Goal: Task Accomplishment & Management: Manage account settings

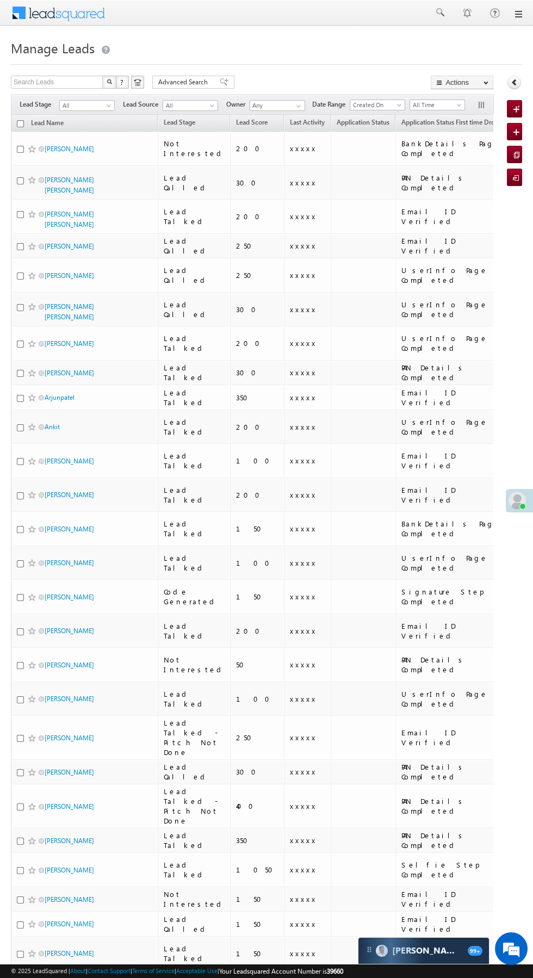
scroll to position [0, 12]
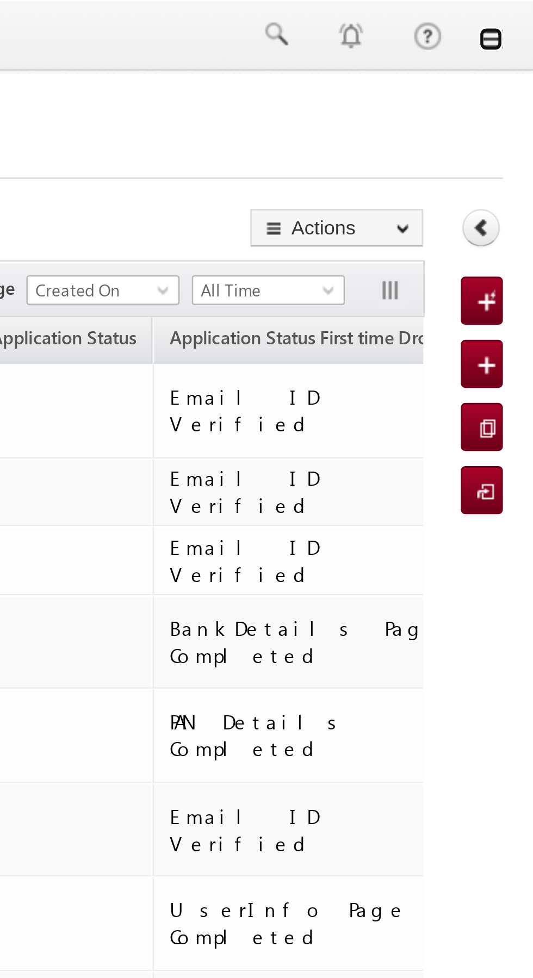
click at [520, 15] on link at bounding box center [518, 14] width 9 height 9
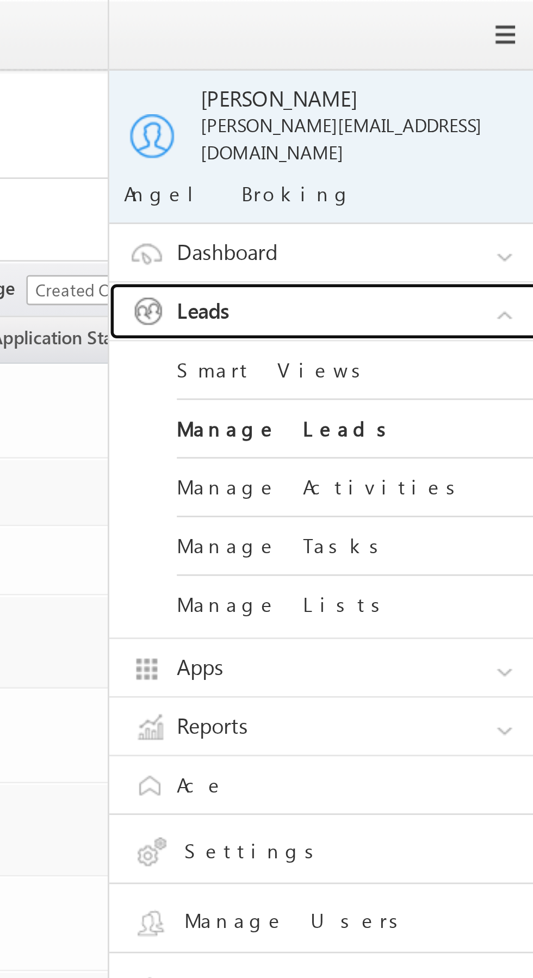
click at [480, 104] on link "Leads" at bounding box center [461, 112] width 163 height 21
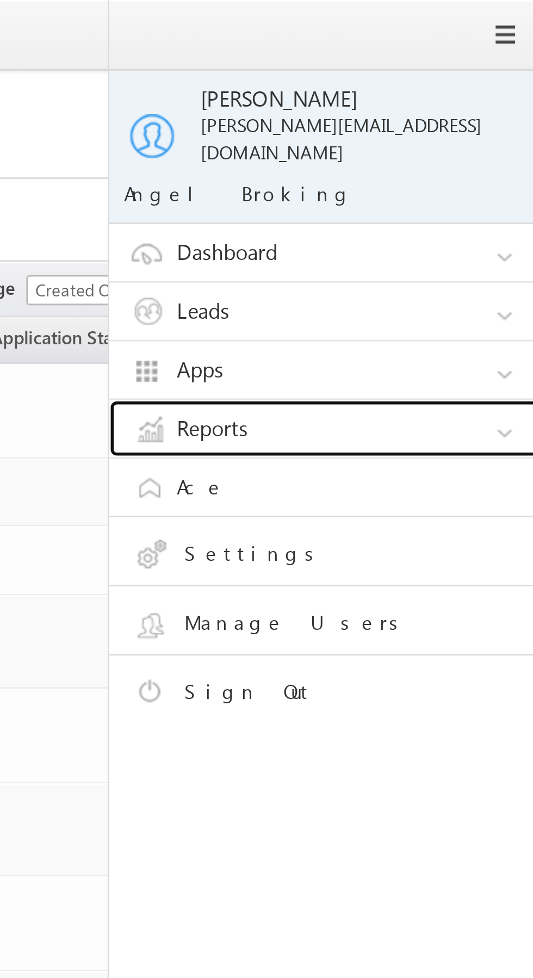
click at [474, 150] on link "Reports" at bounding box center [461, 155] width 163 height 21
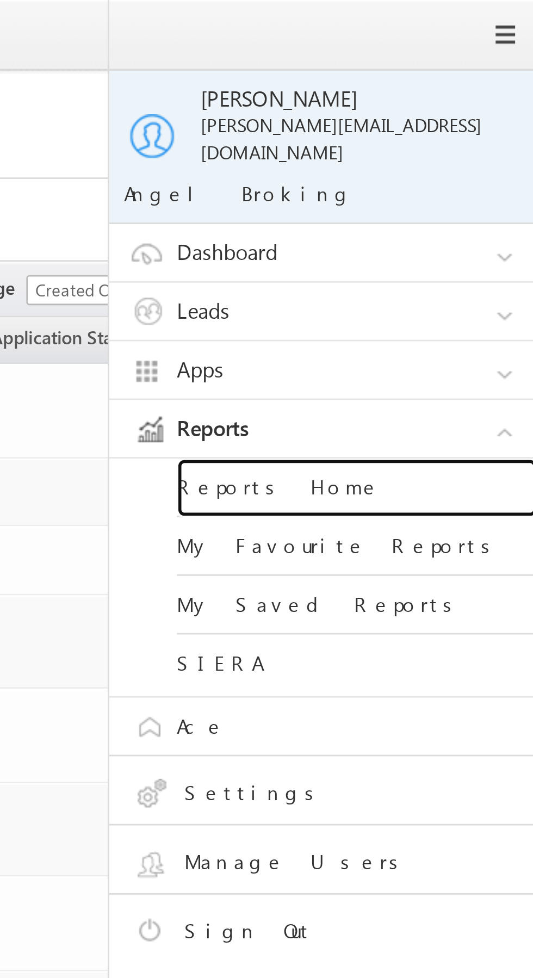
click at [458, 169] on link "Reports Home" at bounding box center [469, 176] width 131 height 21
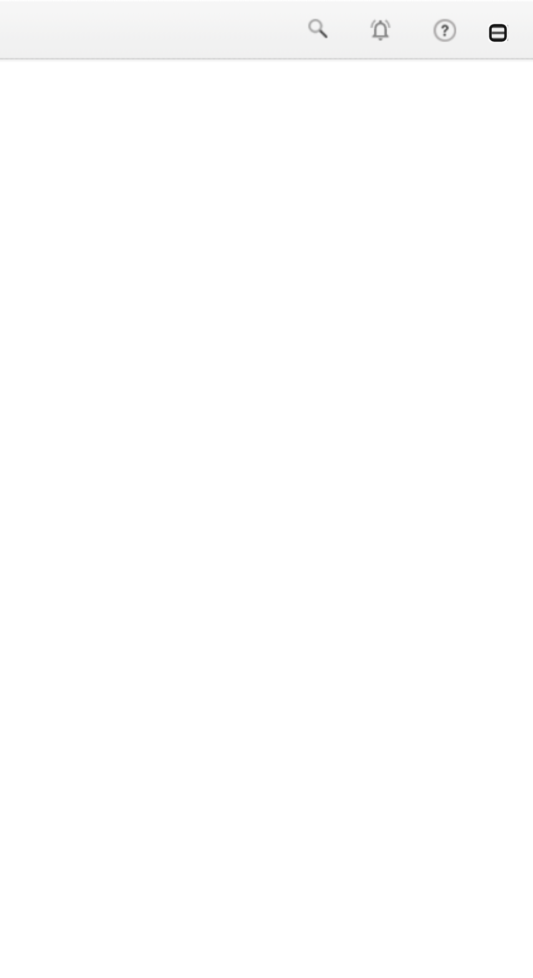
click at [519, 15] on link at bounding box center [518, 14] width 9 height 9
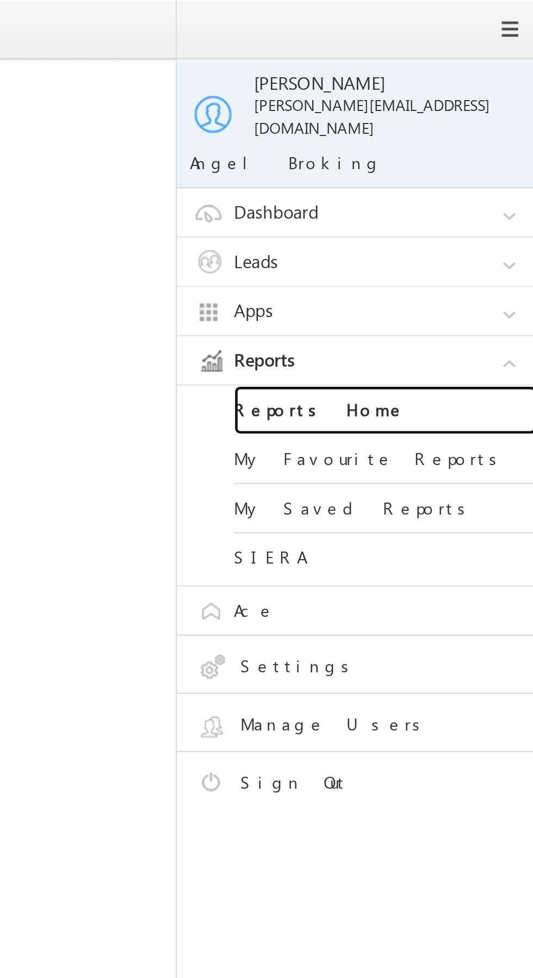
click at [479, 170] on link "Reports Home" at bounding box center [469, 176] width 131 height 21
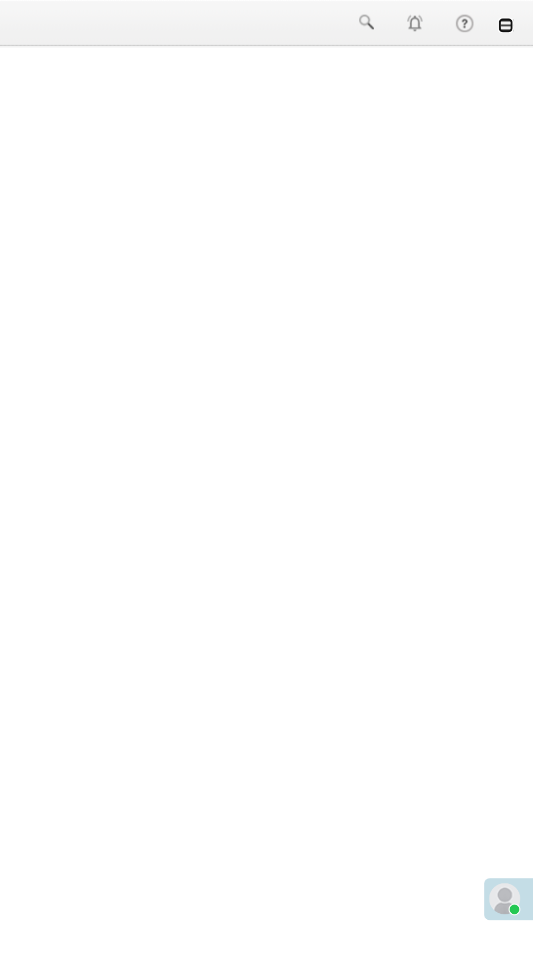
click at [518, 14] on link at bounding box center [518, 14] width 9 height 9
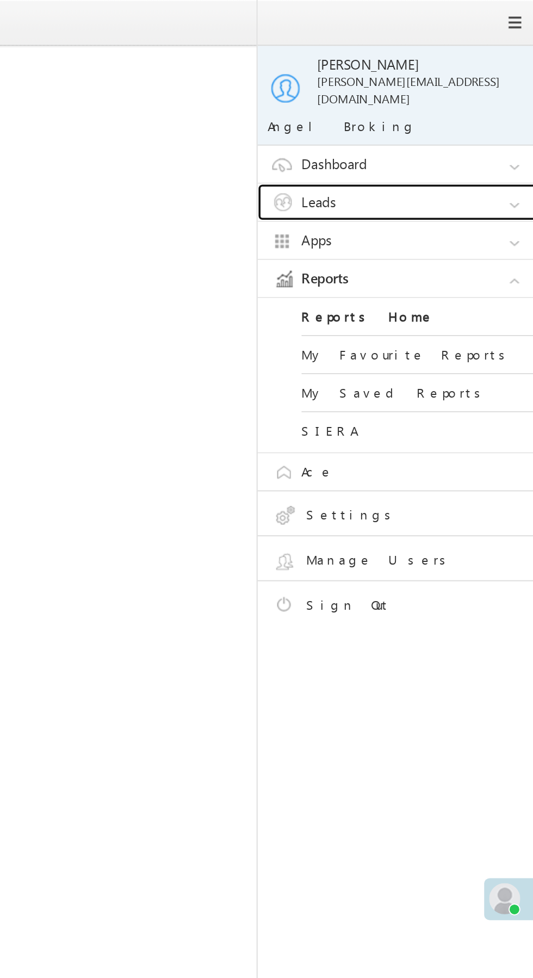
click at [486, 107] on link "Leads" at bounding box center [461, 112] width 163 height 21
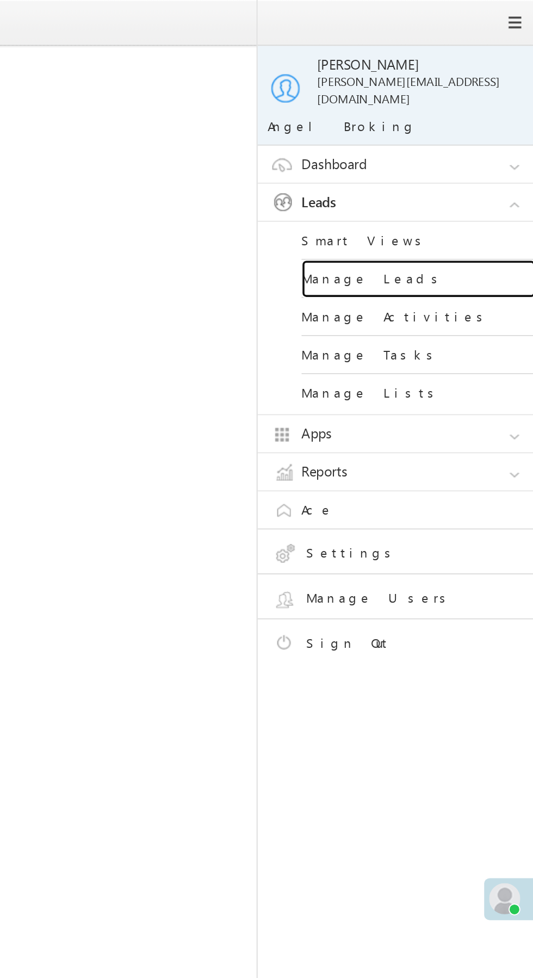
click at [480, 155] on link "Manage Leads" at bounding box center [469, 155] width 131 height 21
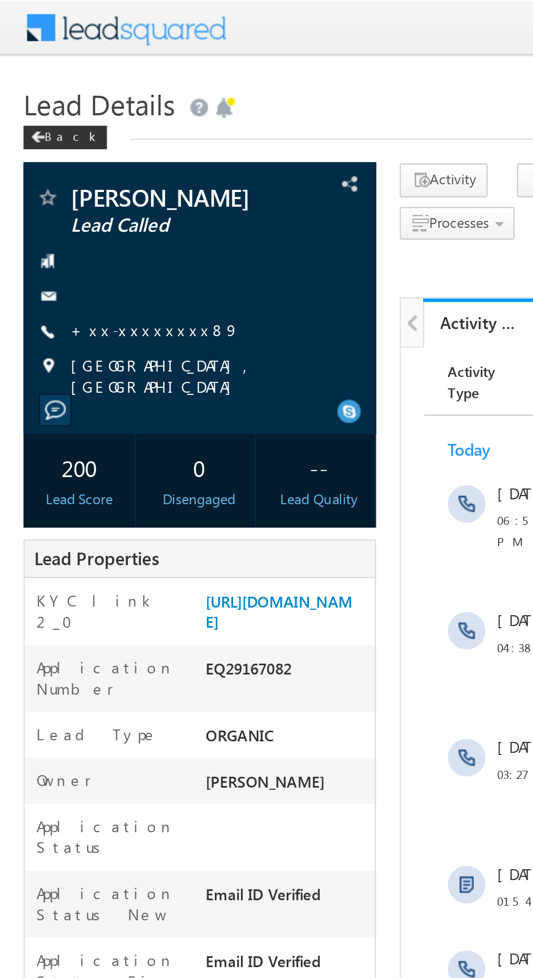
click at [70, 156] on link "+xx-xxxxxxxx89" at bounding box center [72, 152] width 78 height 9
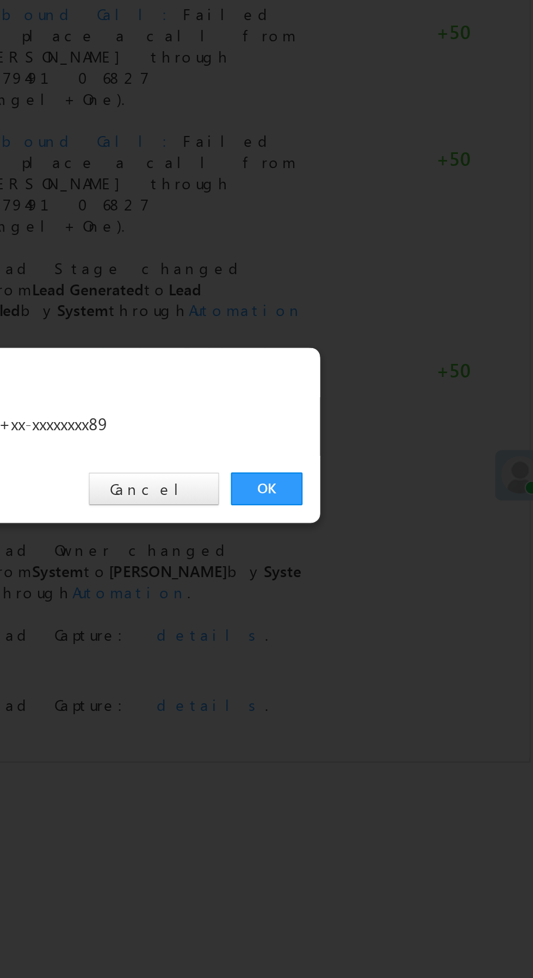
click at [400, 506] on link "OK" at bounding box center [400, 507] width 33 height 15
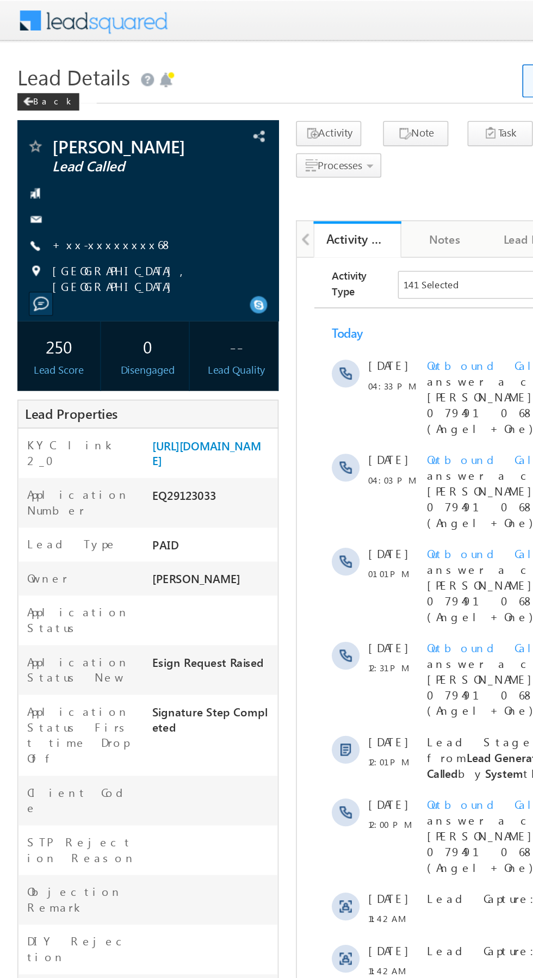
click at [73, 151] on link "+xx-xxxxxxxx68" at bounding box center [71, 152] width 76 height 9
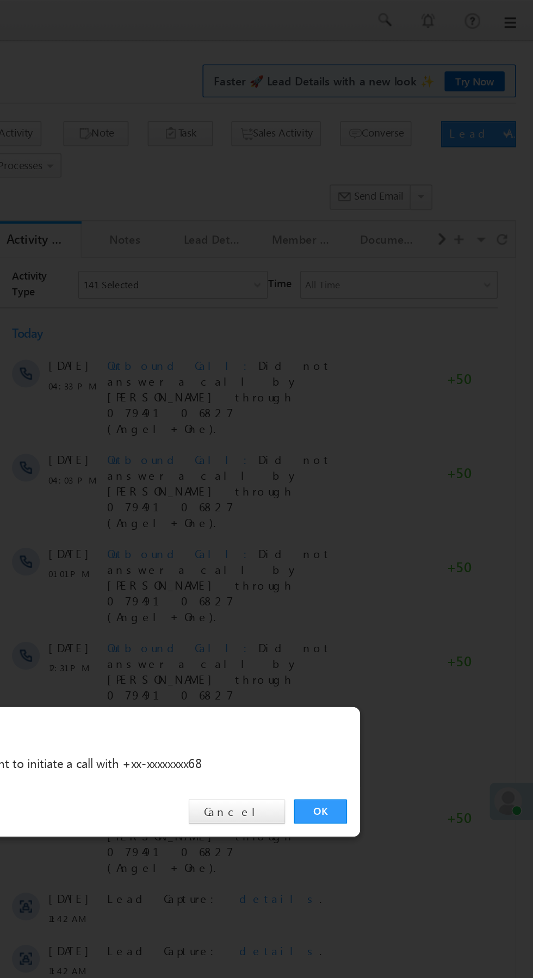
click at [397, 506] on link "OK" at bounding box center [400, 507] width 33 height 15
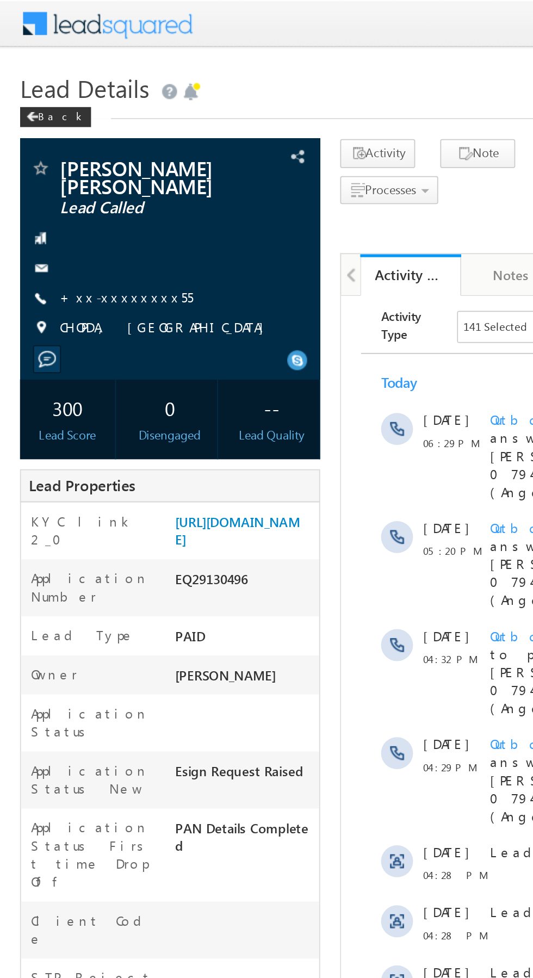
click at [72, 164] on link "+xx-xxxxxxxx55" at bounding box center [69, 161] width 72 height 9
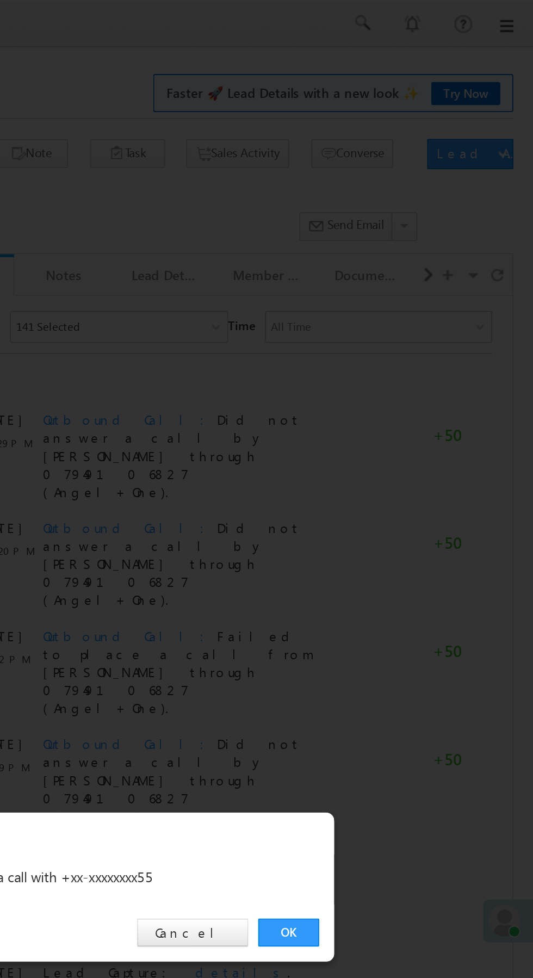
click at [406, 512] on link "OK" at bounding box center [400, 507] width 33 height 15
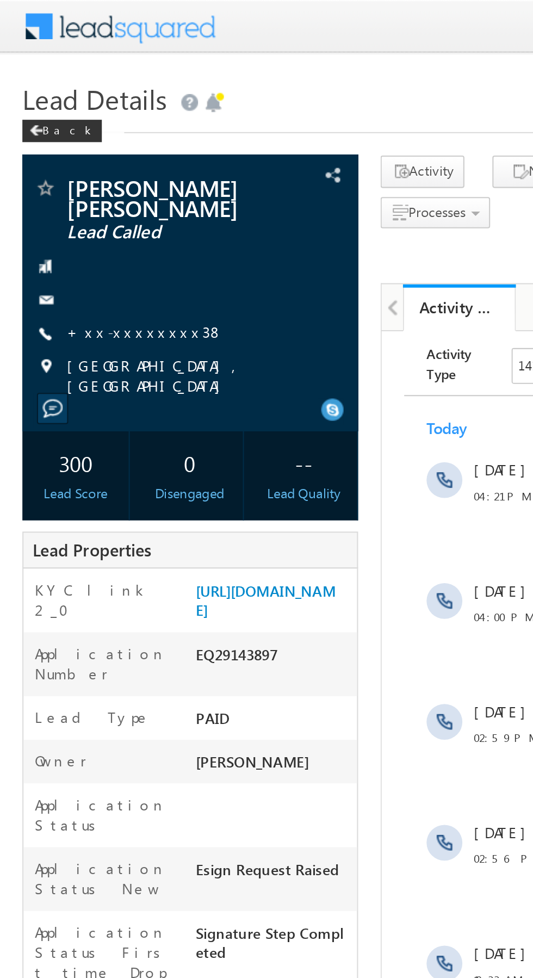
click at [70, 164] on link "+xx-xxxxxxxx38" at bounding box center [71, 161] width 76 height 9
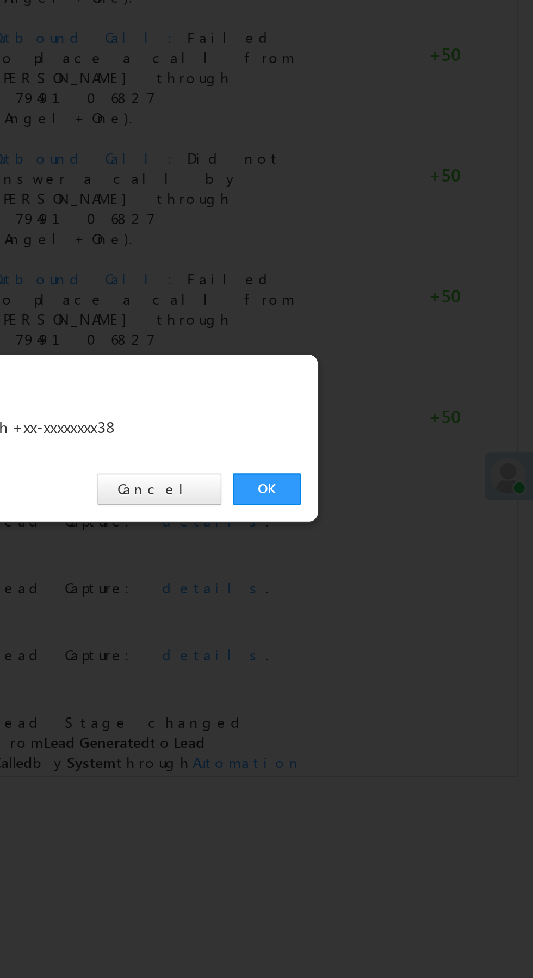
click at [398, 509] on link "OK" at bounding box center [400, 507] width 33 height 15
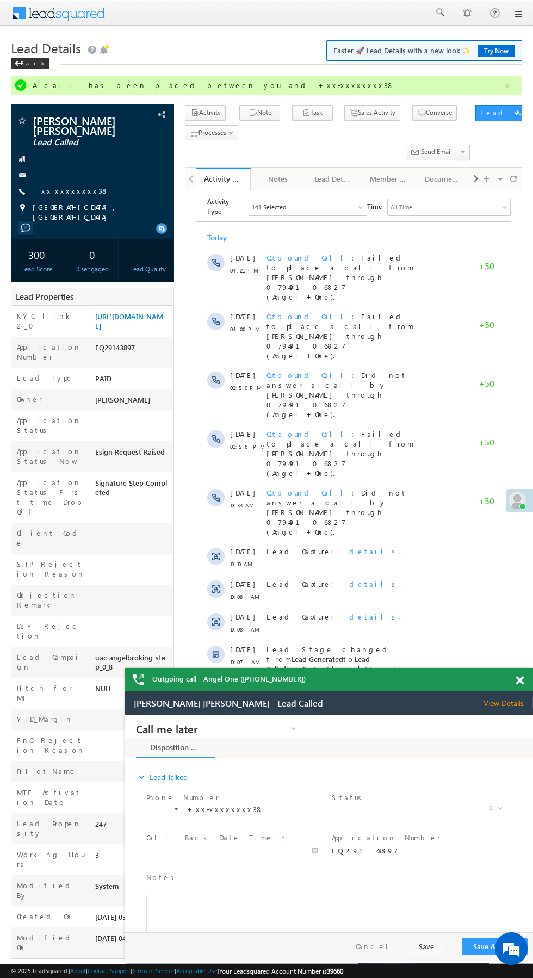
click at [164, 621] on div at bounding box center [133, 628] width 81 height 15
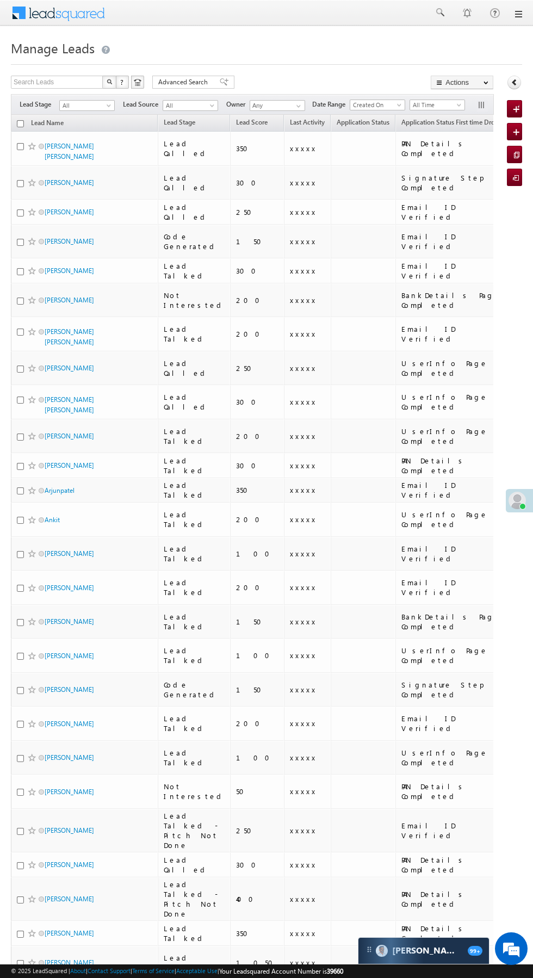
click at [41, 755] on span at bounding box center [41, 757] width 5 height 5
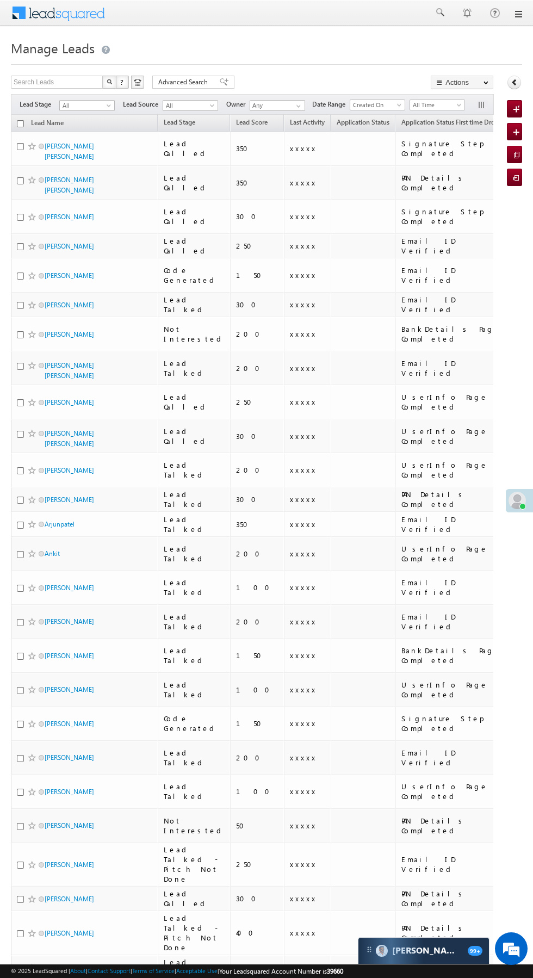
scroll to position [4, 0]
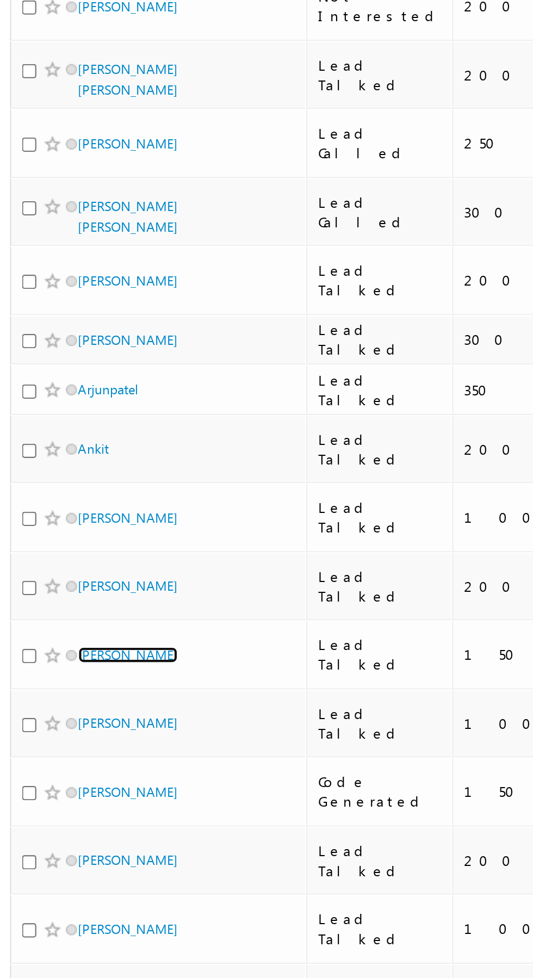
click at [58, 648] on link "[PERSON_NAME]" at bounding box center [70, 652] width 50 height 8
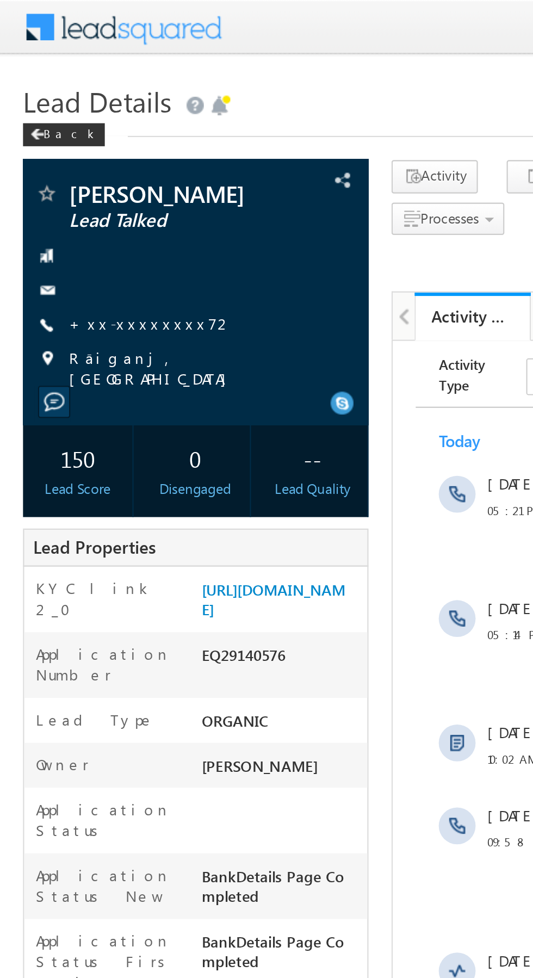
click at [66, 157] on link "+xx-xxxxxxxx72" at bounding box center [72, 152] width 78 height 9
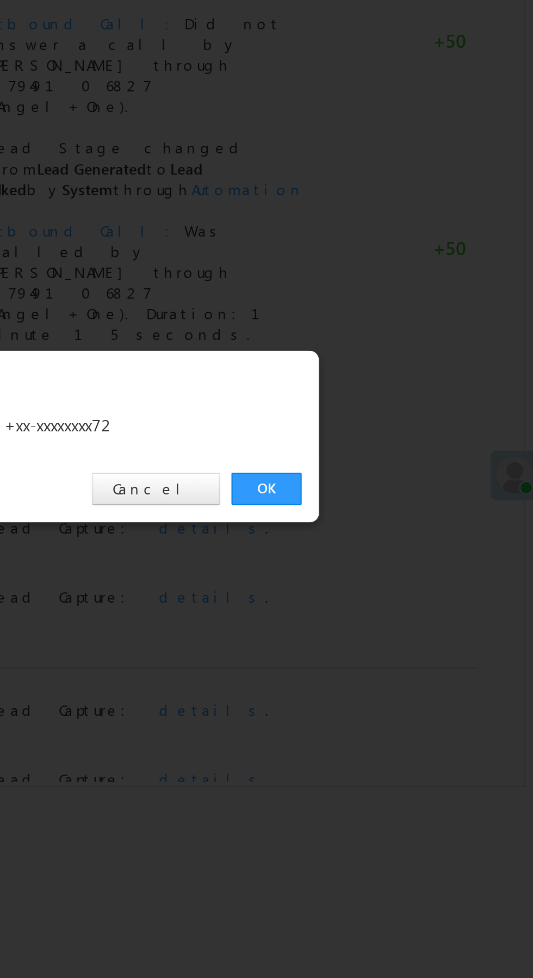
click at [403, 510] on link "OK" at bounding box center [400, 507] width 33 height 15
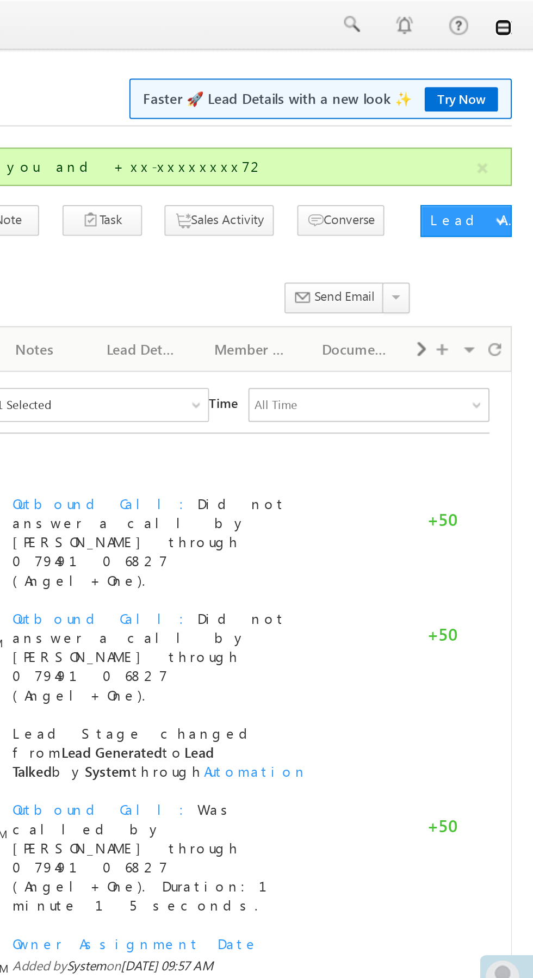
click at [518, 15] on link at bounding box center [518, 14] width 9 height 9
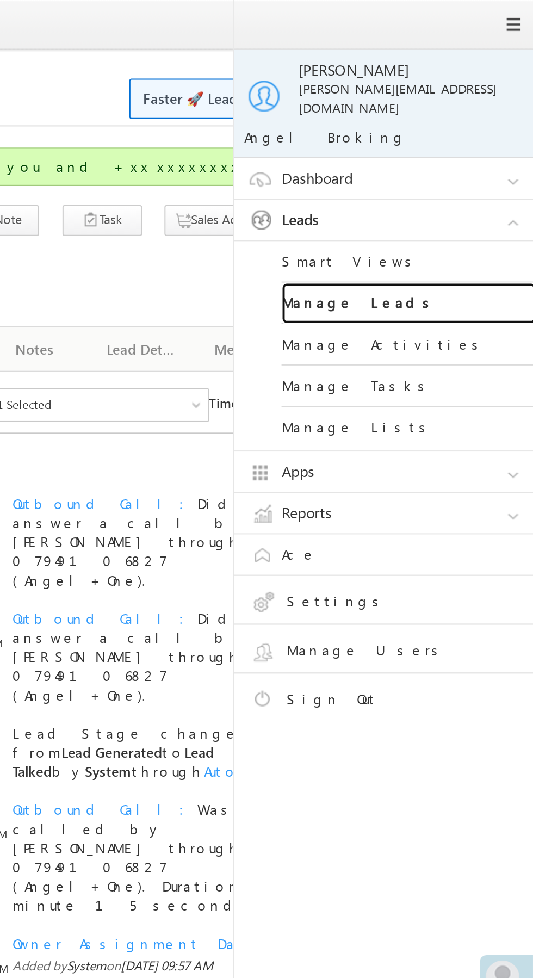
click at [487, 152] on link "Manage Leads" at bounding box center [469, 155] width 131 height 21
